Goal: Task Accomplishment & Management: Complete application form

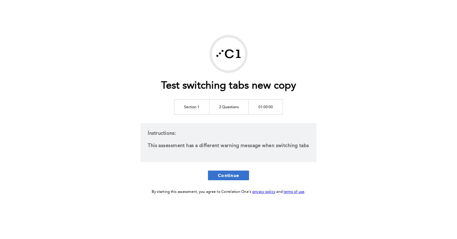
click at [218, 171] on button "Continue" at bounding box center [228, 176] width 41 height 10
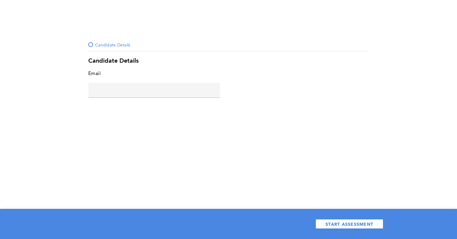
click at [101, 63] on div "Candidate Details" at bounding box center [228, 61] width 280 height 7
copy div "Candidate"
click at [115, 91] on input "text" at bounding box center [154, 90] width 132 height 14
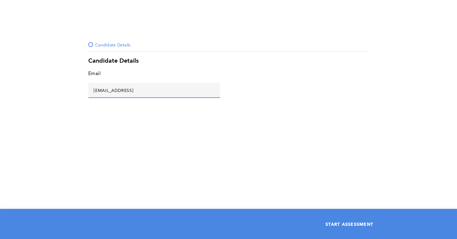
type input "[EMAIL_ADDRESS]"
click at [329, 221] on button "START ASSESSMENT" at bounding box center [349, 225] width 68 height 10
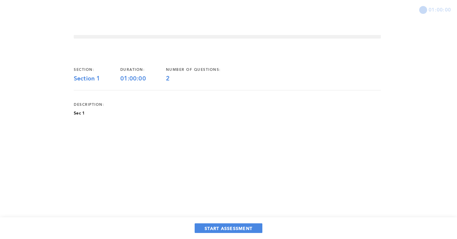
click at [173, 72] on div "number of questions:" at bounding box center [203, 70] width 75 height 5
click at [167, 79] on div "2" at bounding box center [203, 78] width 75 height 7
copy div "2"
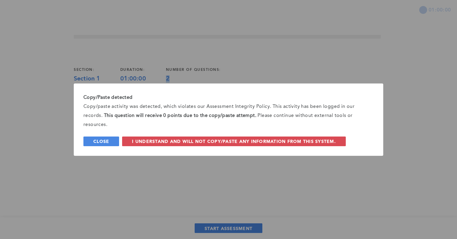
click at [100, 139] on span "Close" at bounding box center [101, 142] width 16 height 6
click at [106, 144] on span "Close" at bounding box center [101, 142] width 16 height 6
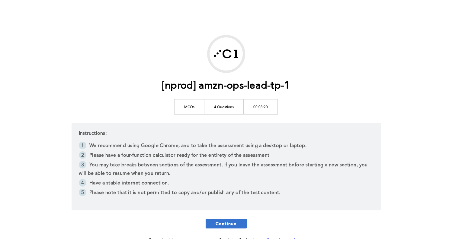
click at [223, 225] on span "Continue" at bounding box center [226, 224] width 21 height 6
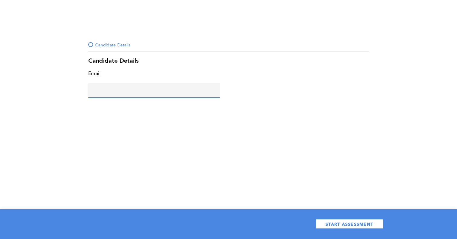
click at [118, 95] on input "text" at bounding box center [154, 90] width 132 height 14
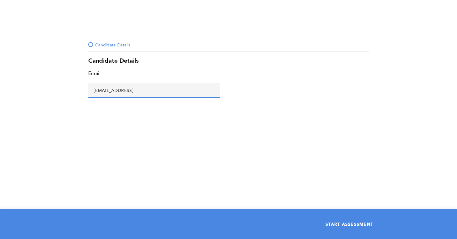
type input "[EMAIL_ADDRESS]"
click at [332, 227] on button "START ASSESSMENT" at bounding box center [349, 225] width 68 height 10
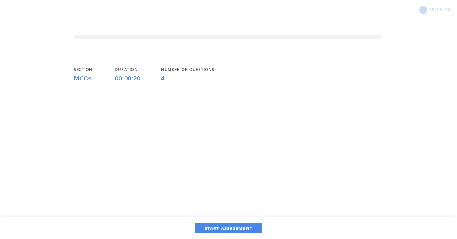
click at [82, 82] on div "MCQs" at bounding box center [94, 78] width 41 height 7
copy div "MCQs"
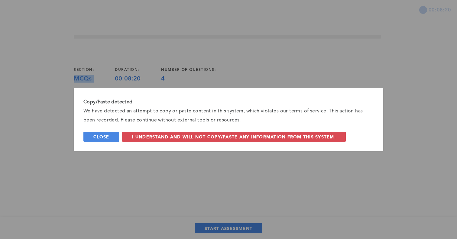
click at [102, 136] on span "Close" at bounding box center [101, 137] width 16 height 6
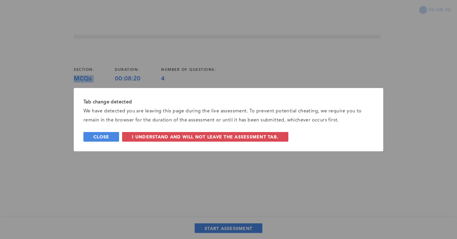
click at [98, 133] on button "Close" at bounding box center [101, 137] width 36 height 10
